Goal: Task Accomplishment & Management: Use online tool/utility

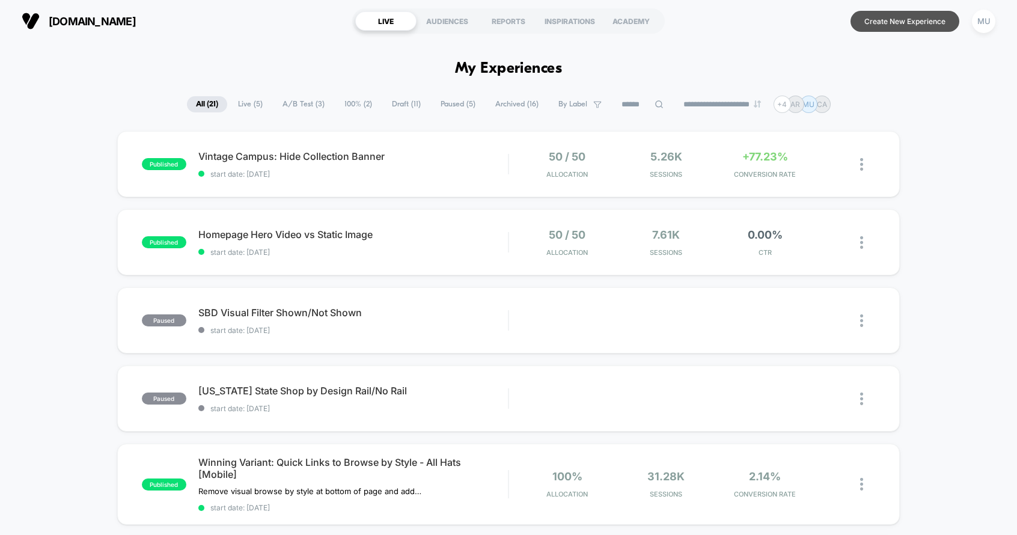
click at [920, 25] on button "Create New Experience" at bounding box center [905, 21] width 109 height 21
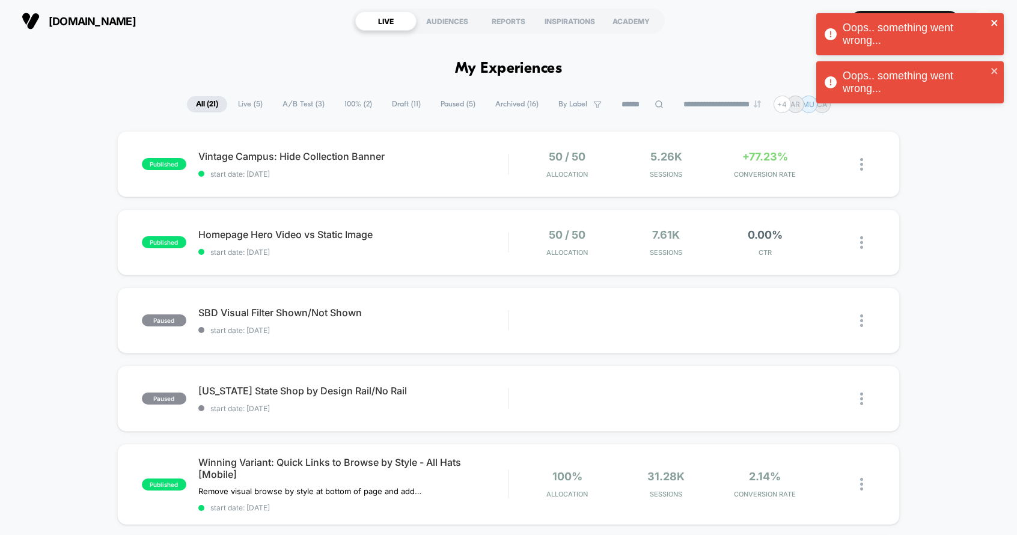
click at [995, 21] on icon "close" at bounding box center [994, 23] width 6 height 6
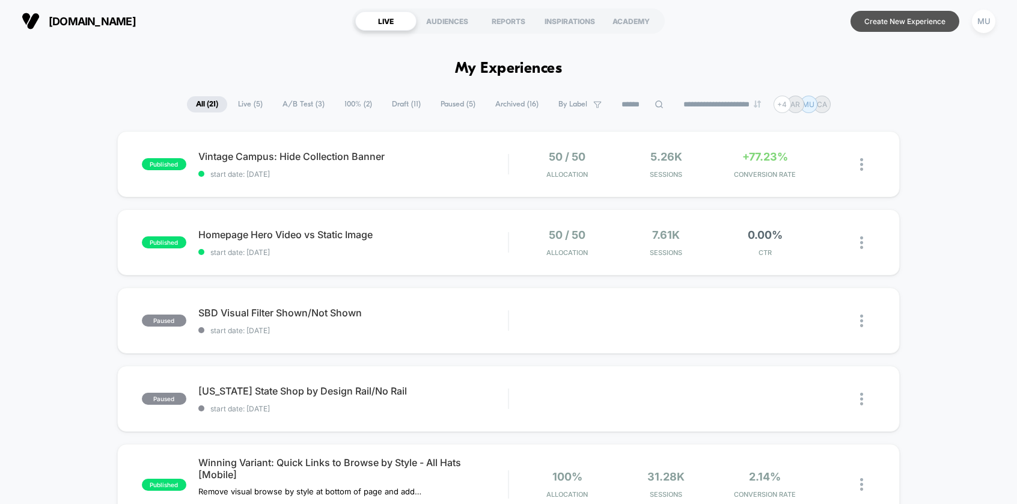
click at [917, 20] on button "Create New Experience" at bounding box center [905, 21] width 109 height 21
click at [454, 22] on div "AUDIENCES" at bounding box center [447, 20] width 61 height 19
